Goal: Task Accomplishment & Management: Manage account settings

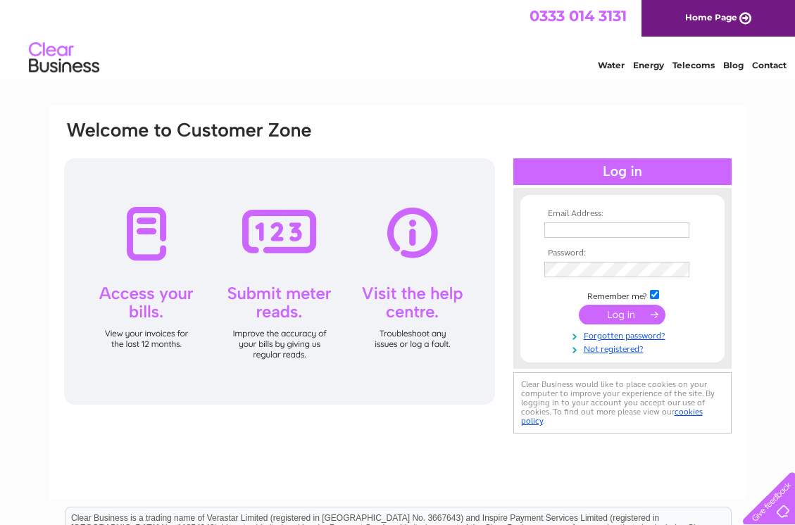
click at [569, 231] on input "text" at bounding box center [616, 229] width 145 height 15
type input "[PERSON_NAME][EMAIL_ADDRESS][DOMAIN_NAME]"
click at [579, 305] on input "submit" at bounding box center [622, 315] width 87 height 20
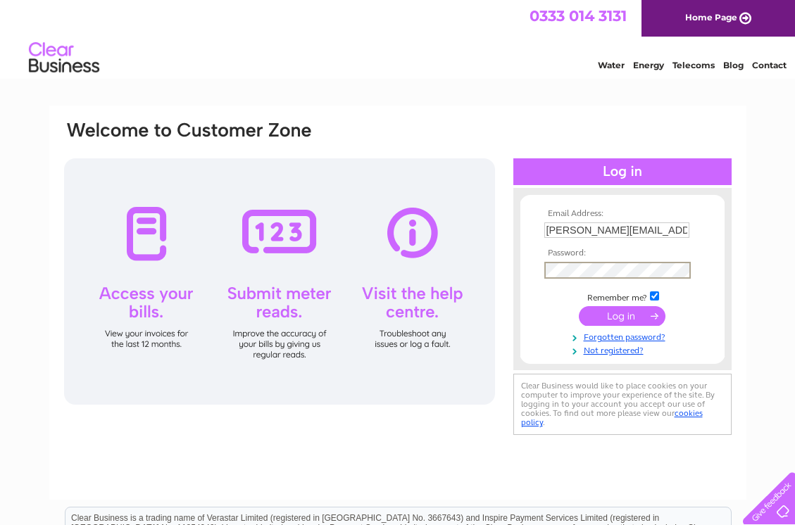
click at [579, 306] on input "submit" at bounding box center [622, 316] width 87 height 20
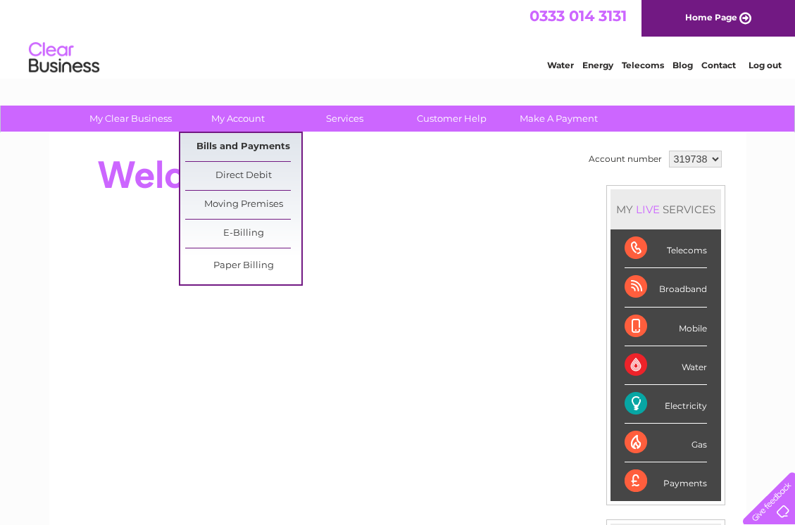
click at [266, 143] on link "Bills and Payments" at bounding box center [243, 147] width 116 height 28
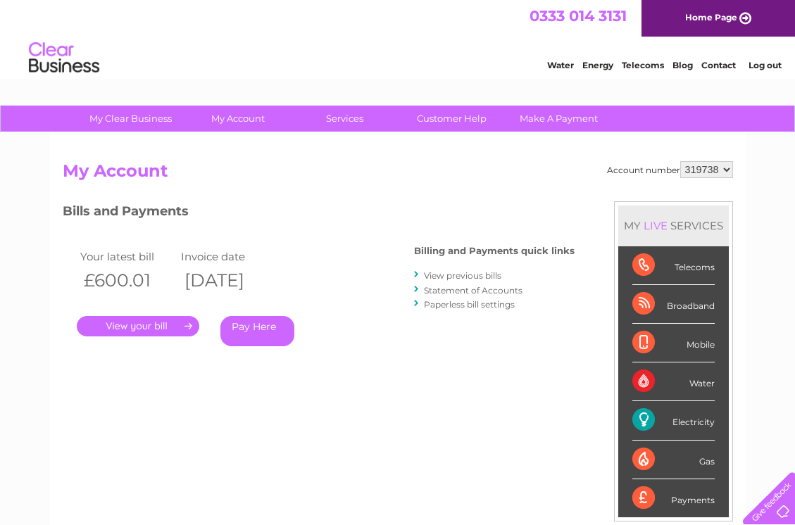
click at [164, 324] on link "." at bounding box center [138, 326] width 122 height 20
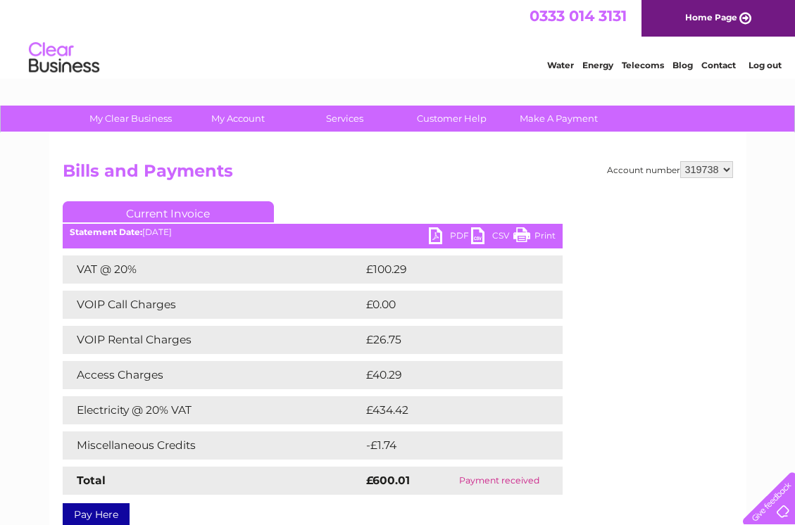
click at [458, 234] on link "PDF" at bounding box center [450, 237] width 42 height 20
click at [770, 63] on link "Log out" at bounding box center [764, 65] width 33 height 11
